Goal: Find specific page/section: Find specific page/section

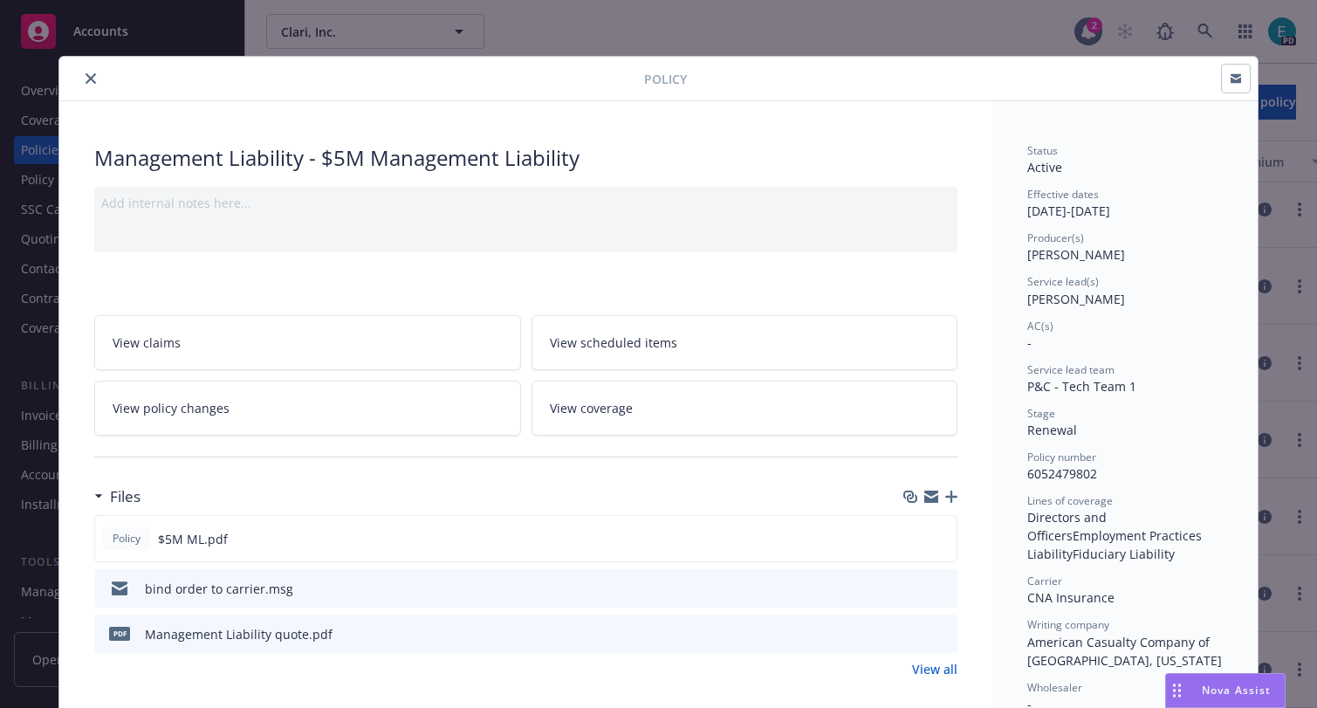
drag, startPoint x: 88, startPoint y: 73, endPoint x: 122, endPoint y: 77, distance: 34.2
click at [88, 73] on icon "close" at bounding box center [91, 78] width 10 height 10
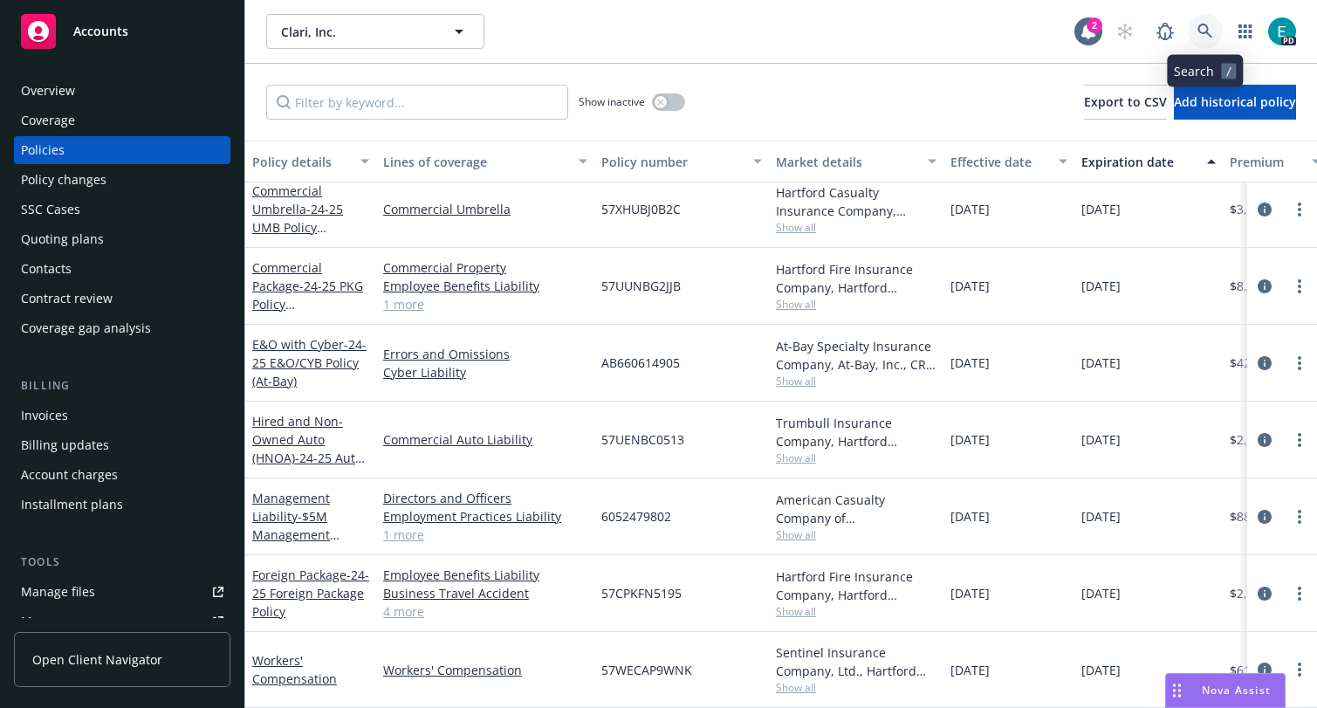
click at [1206, 30] on icon at bounding box center [1204, 31] width 15 height 15
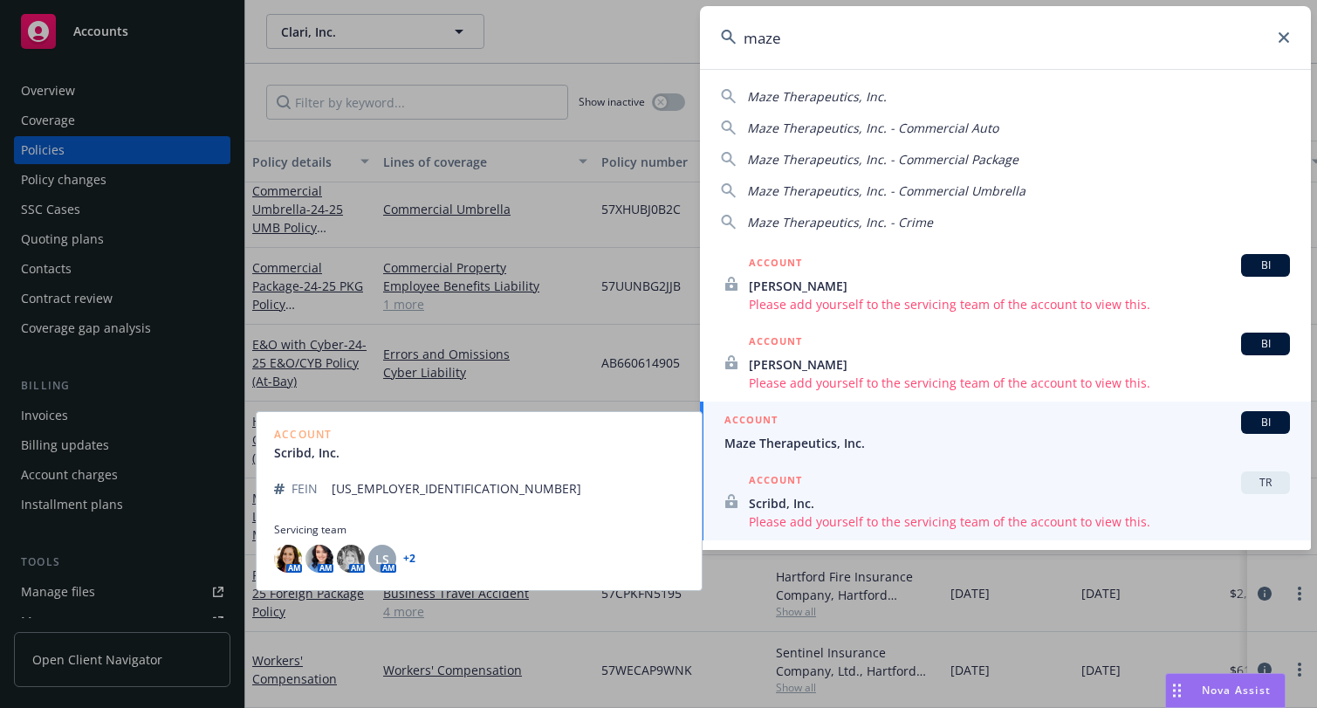
type input "maze"
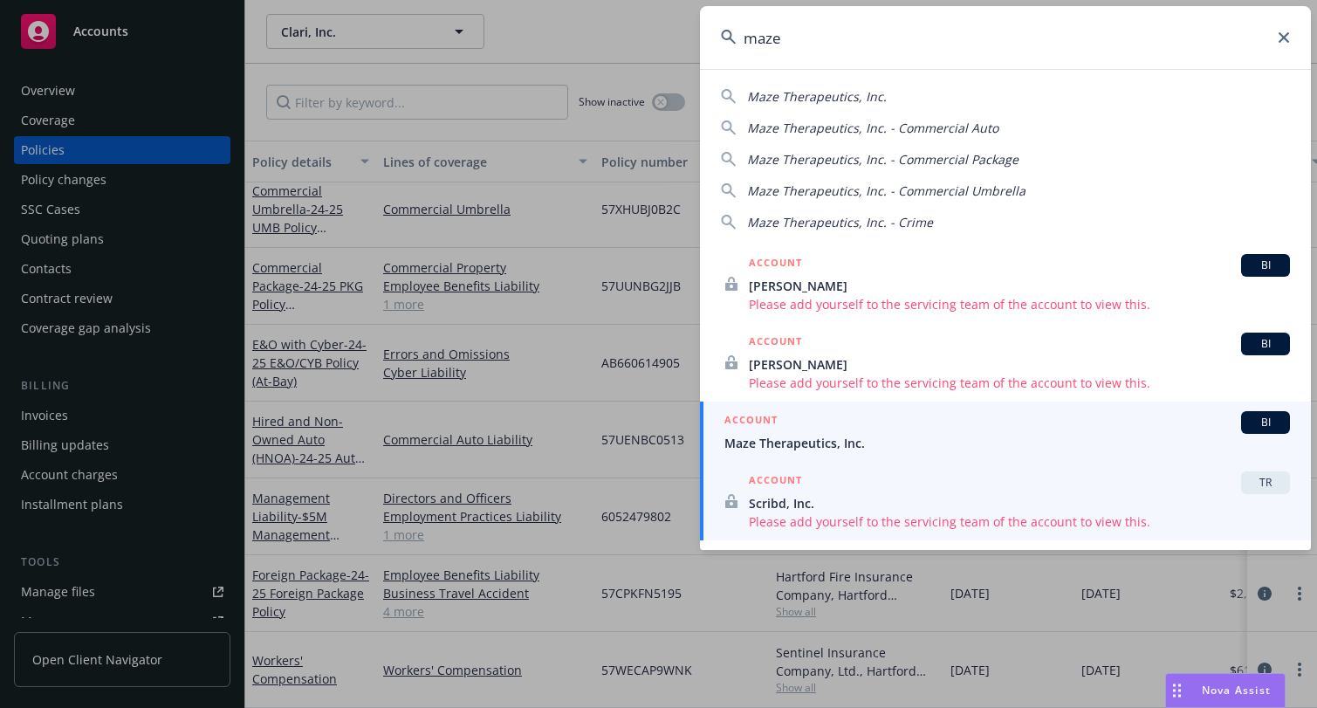
click at [798, 442] on span "Maze Therapeutics, Inc." at bounding box center [1006, 443] width 565 height 18
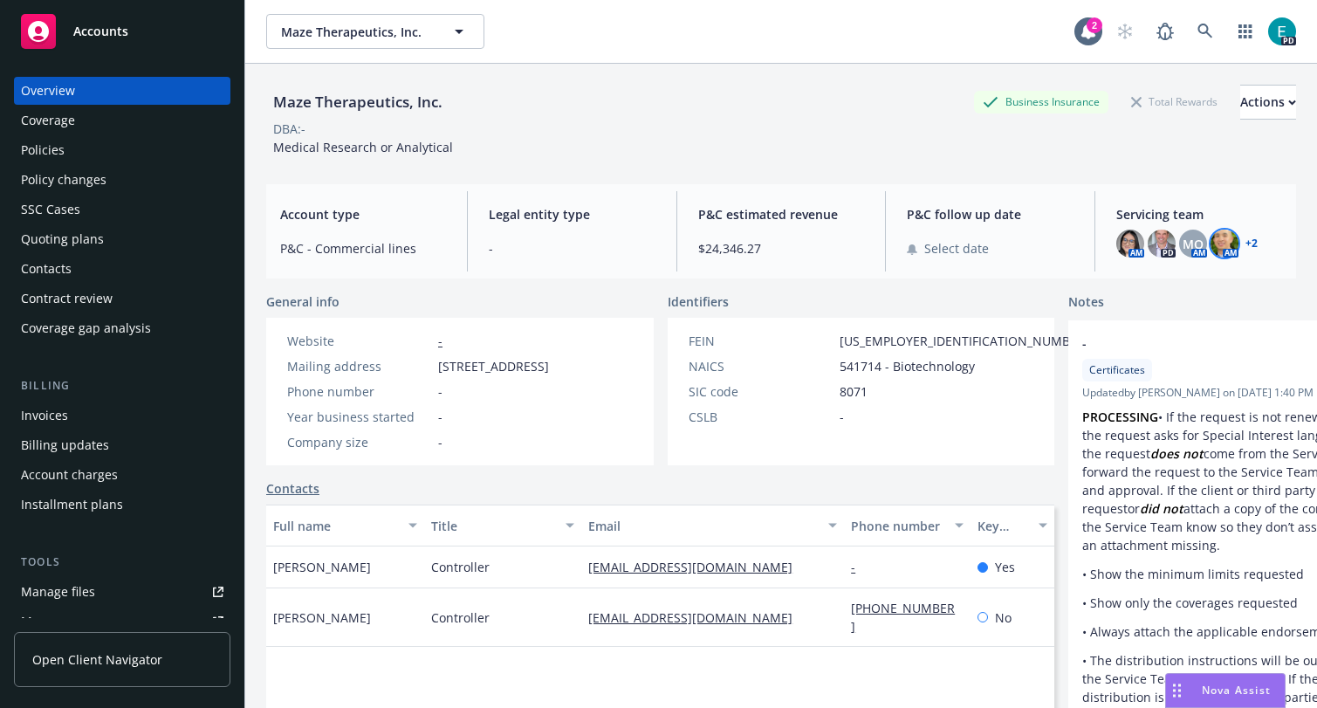
click at [1223, 247] on img at bounding box center [1224, 243] width 28 height 28
